Goal: Information Seeking & Learning: Learn about a topic

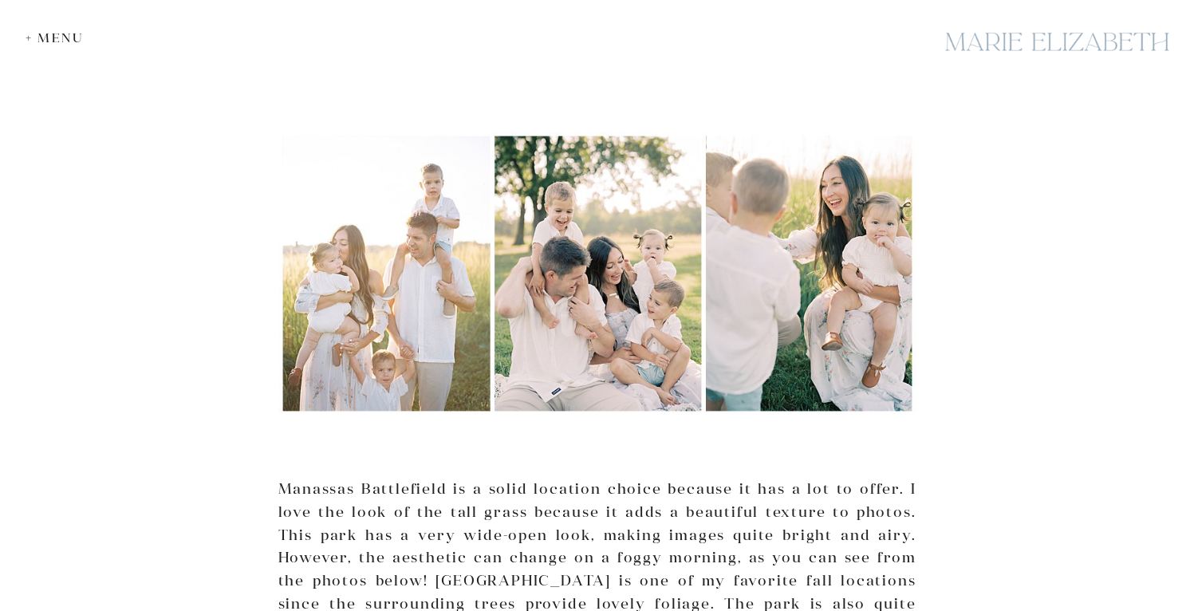
scroll to position [2569, 0]
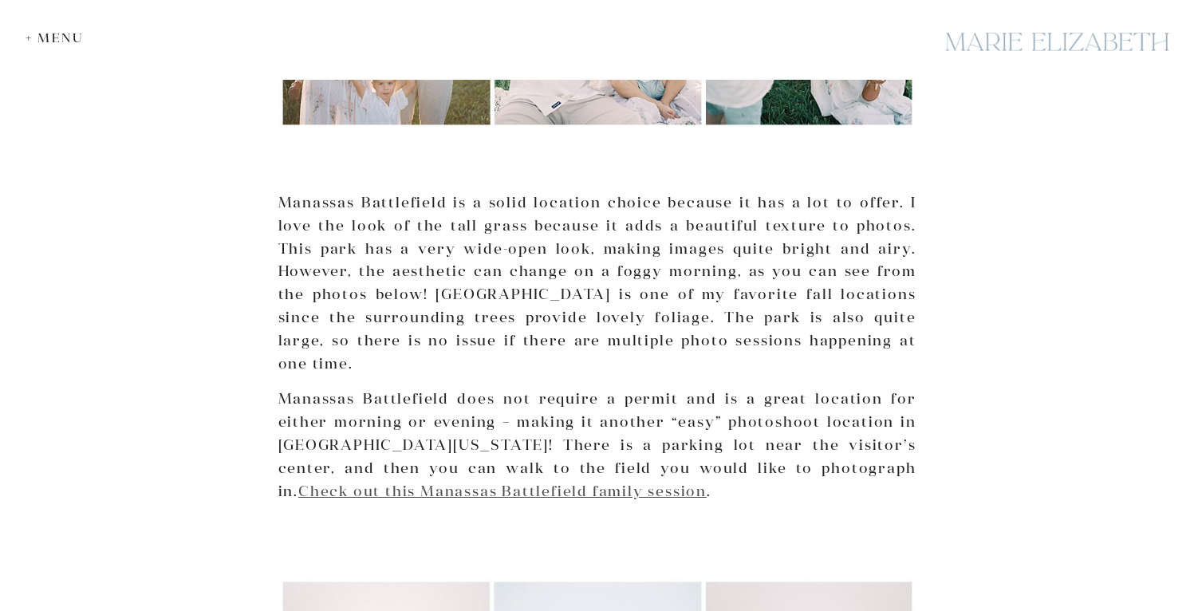
click at [707, 482] on link "Check out this Manassas Battlefield family session" at bounding box center [502, 491] width 408 height 18
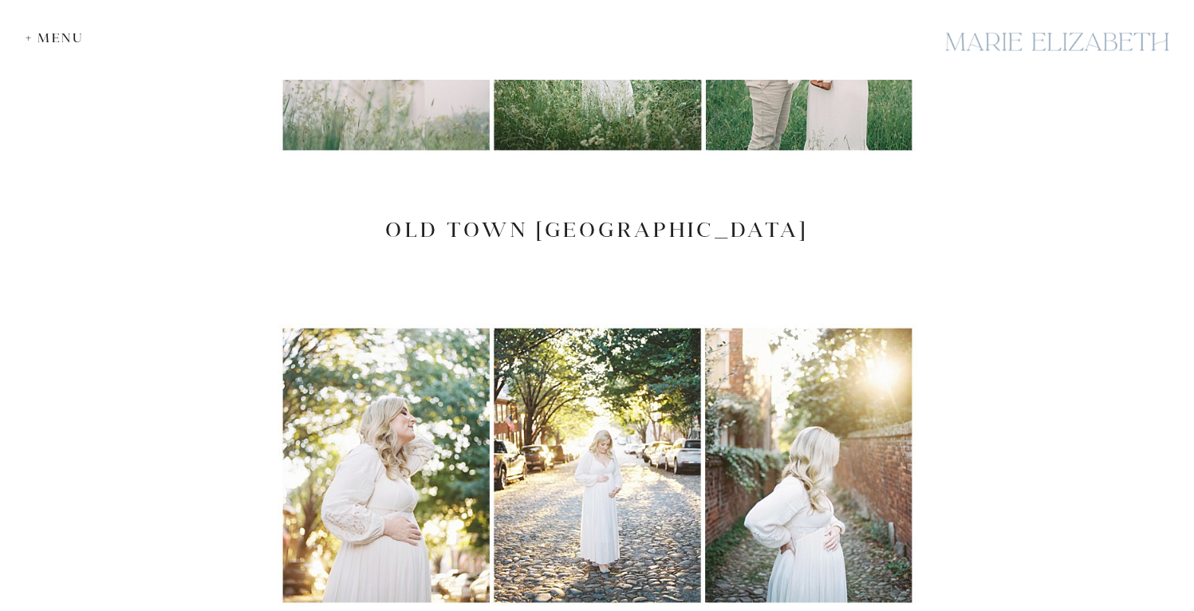
scroll to position [3362, 0]
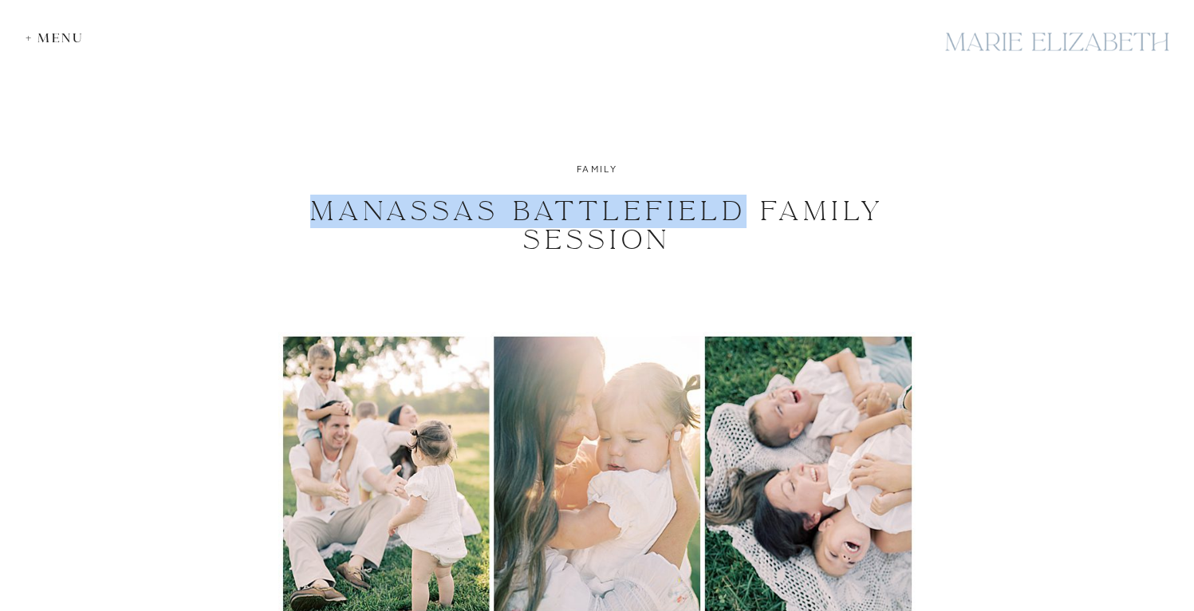
drag, startPoint x: 302, startPoint y: 206, endPoint x: 747, endPoint y: 207, distance: 445.1
click at [747, 207] on h1 "Manassas Battlefield Family Session" at bounding box center [598, 225] width 602 height 57
copy h1 "Manassas Battlefield"
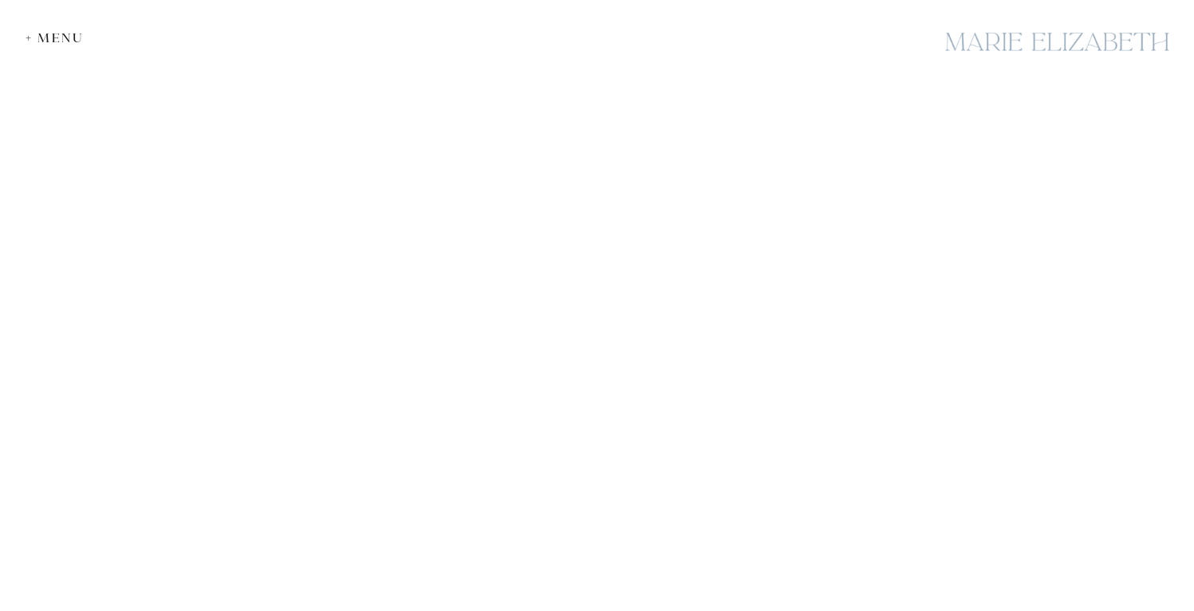
scroll to position [3753, 0]
